Goal: Book appointment/travel/reservation

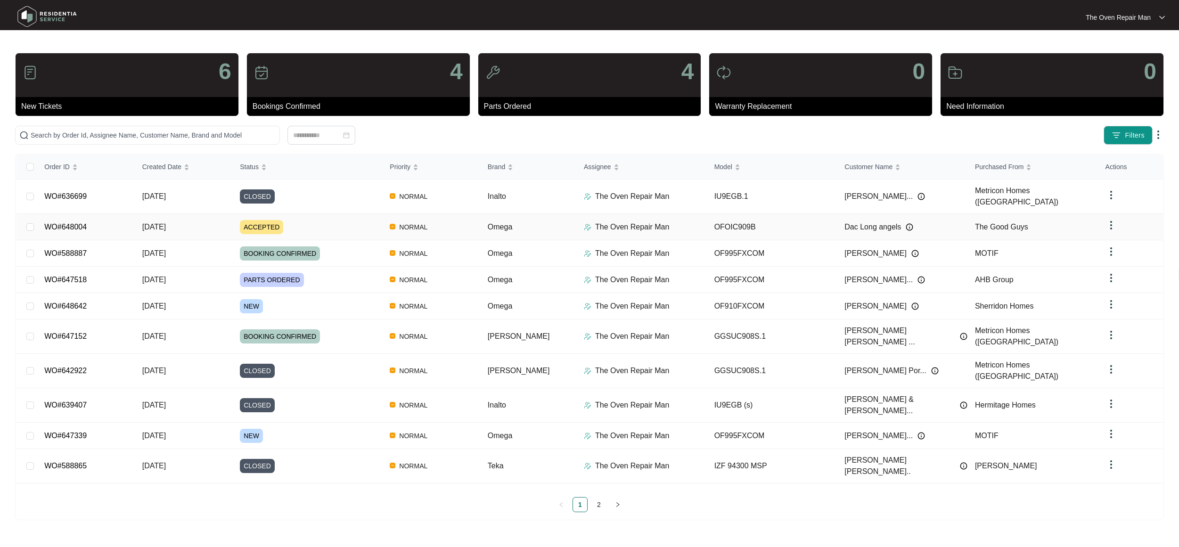
click at [217, 217] on td "[DATE]" at bounding box center [184, 227] width 98 height 26
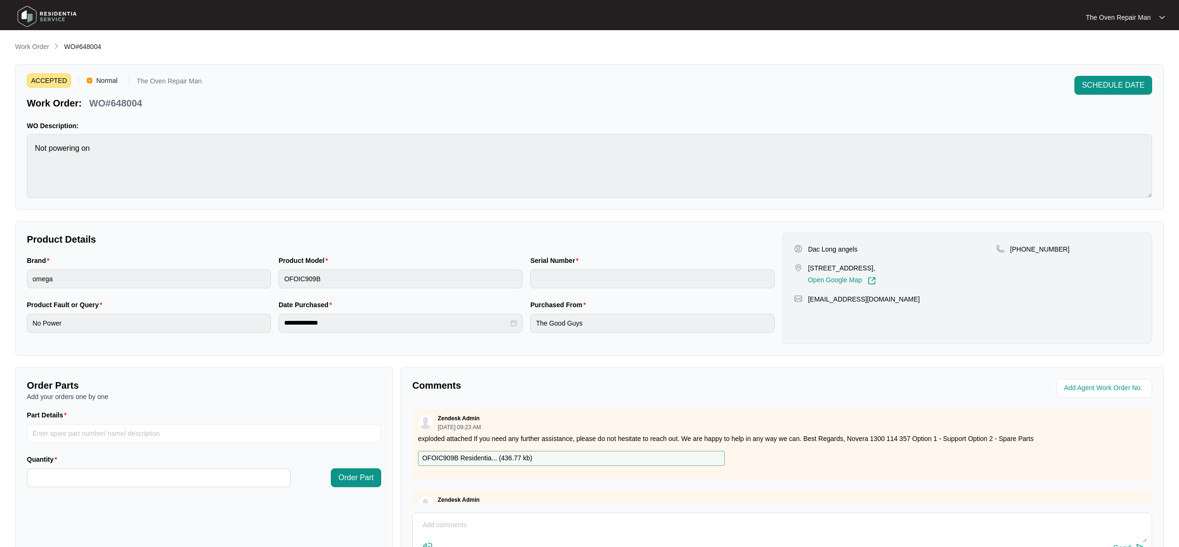
drag, startPoint x: 928, startPoint y: 268, endPoint x: 809, endPoint y: 266, distance: 118.8
click at [804, 267] on div "[STREET_ADDRESS], Open Google Map" at bounding box center [895, 274] width 202 height 22
copy div "[STREET_ADDRESS],"
click at [1098, 93] on button "SCHEDULE DATE" at bounding box center [1113, 85] width 78 height 19
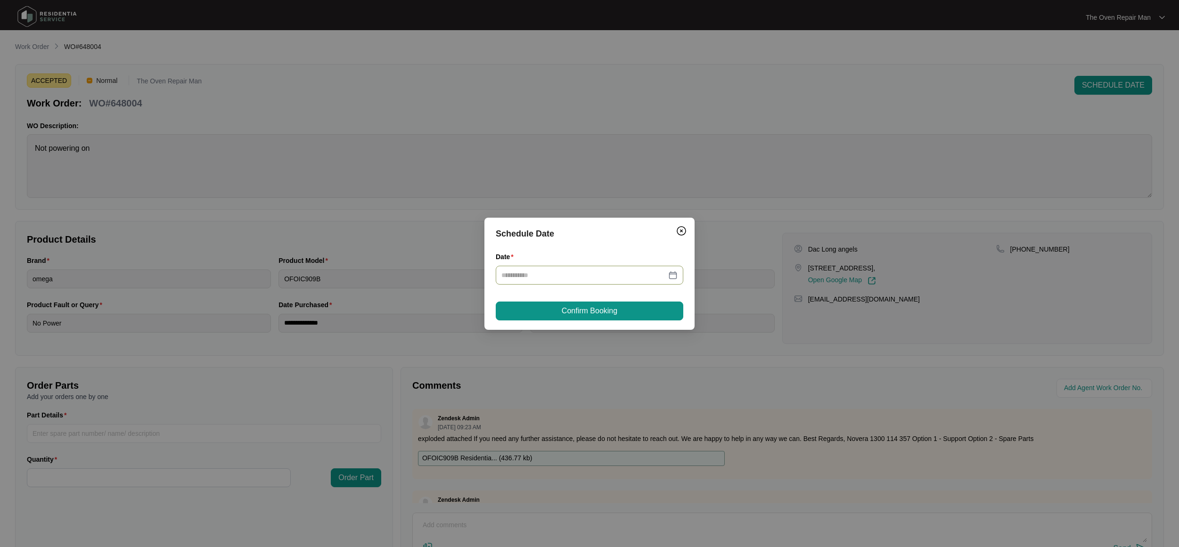
click at [537, 271] on input "Date" at bounding box center [583, 275] width 165 height 10
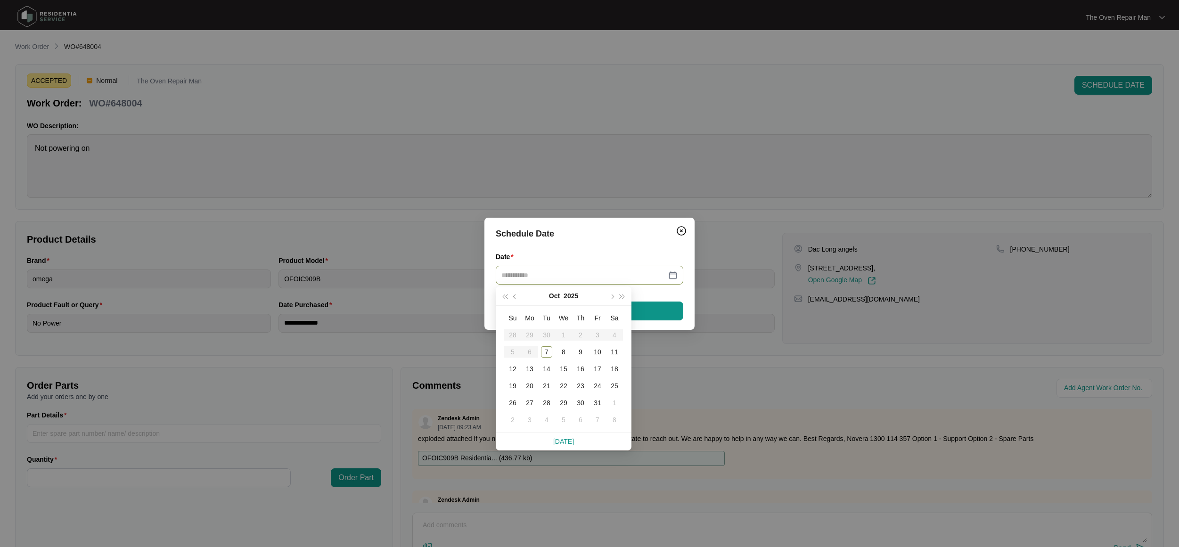
type input "**********"
click at [565, 368] on div "15" at bounding box center [563, 368] width 11 height 11
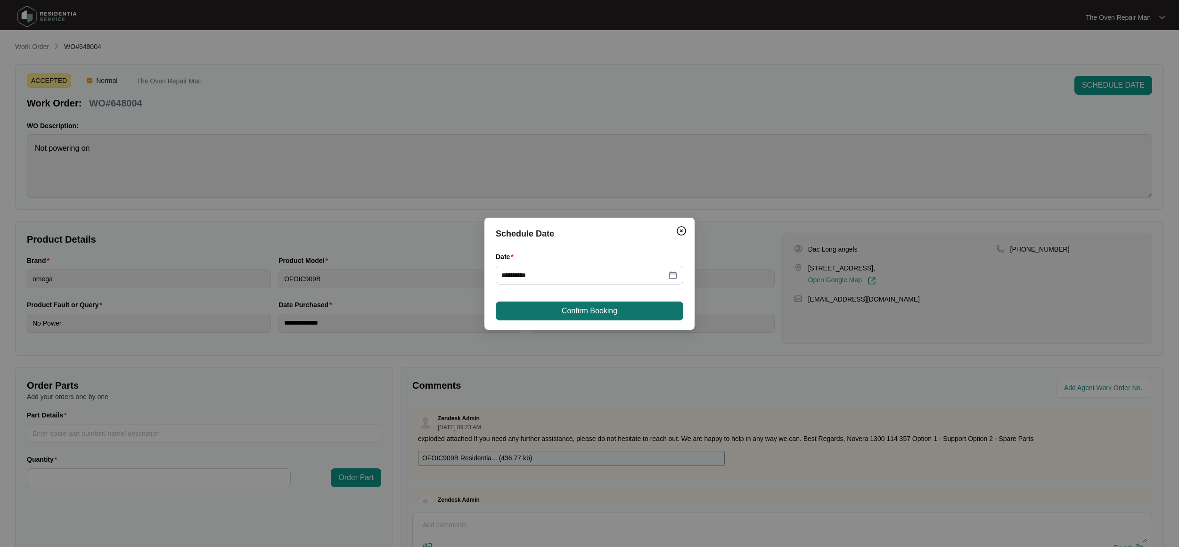
click at [589, 311] on span "Confirm Booking" at bounding box center [590, 310] width 56 height 11
